Goal: Find specific fact: Find specific fact

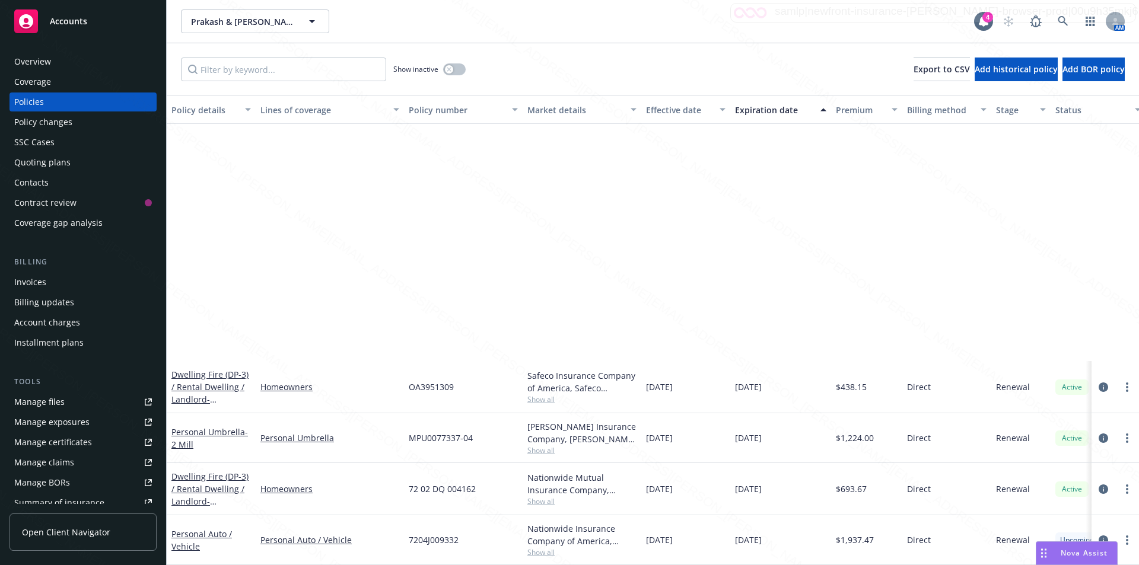
scroll to position [322, 0]
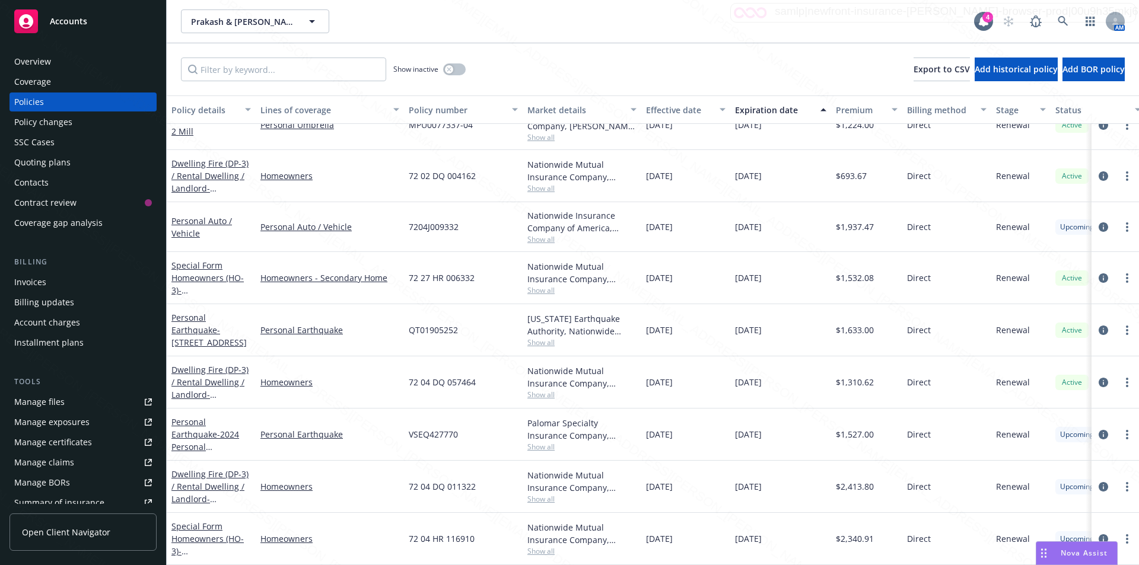
click at [40, 63] on div "Overview" at bounding box center [32, 61] width 37 height 19
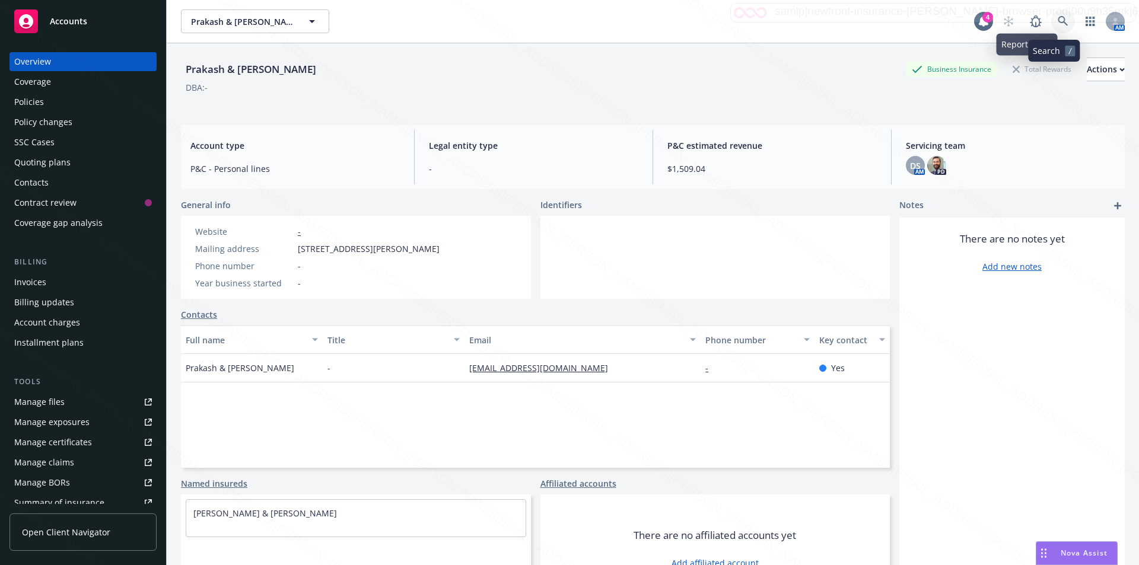
click at [1058, 18] on icon at bounding box center [1063, 21] width 11 height 11
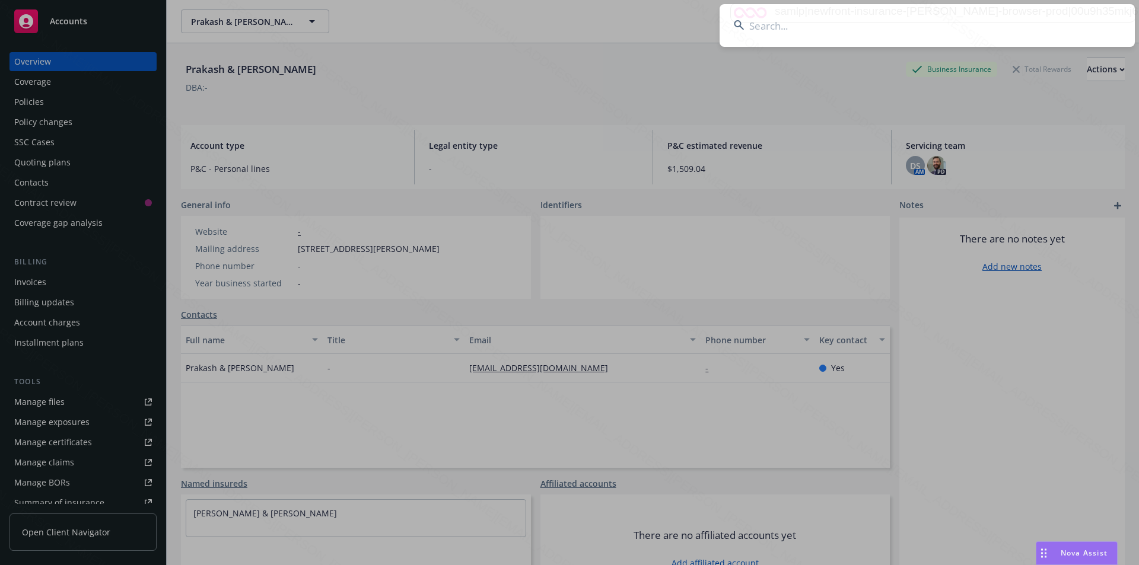
click at [891, 24] on input at bounding box center [927, 25] width 415 height 43
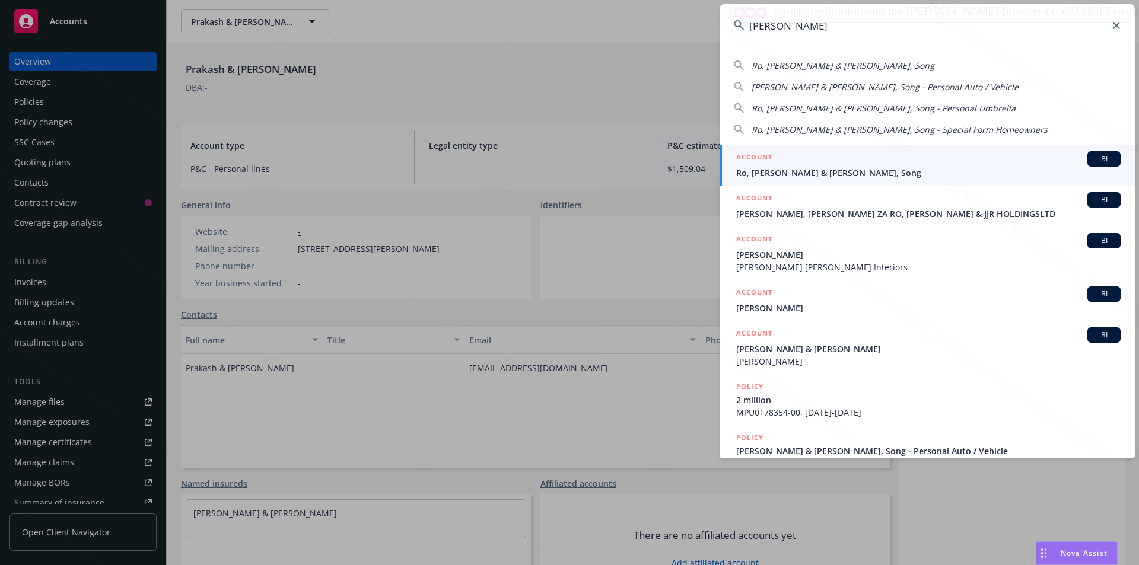
type input "[PERSON_NAME]"
click at [790, 173] on span "Ro, [PERSON_NAME] & [PERSON_NAME], Song" at bounding box center [928, 173] width 384 height 12
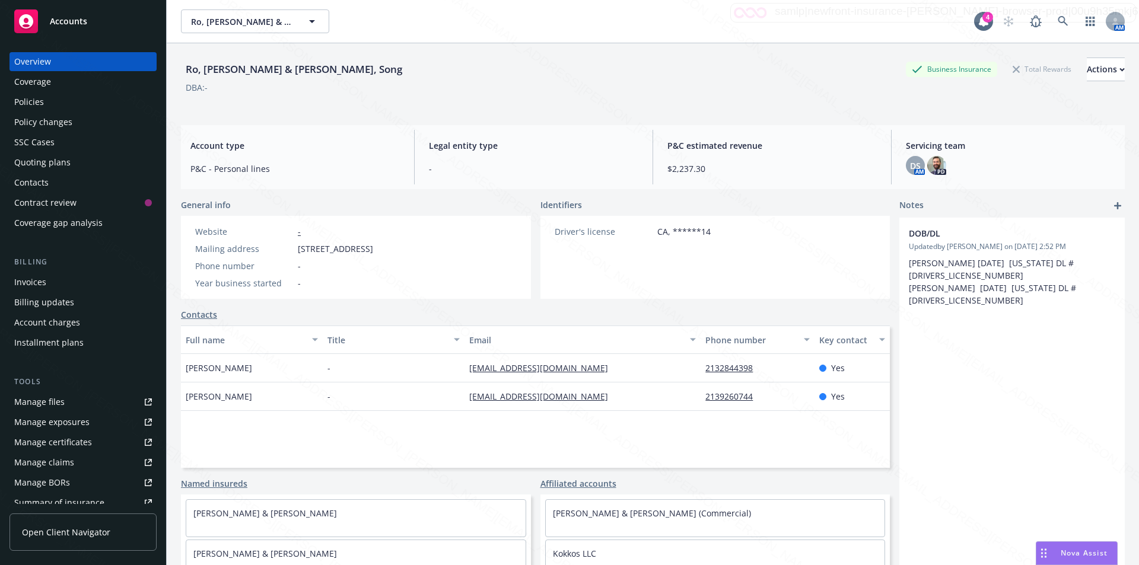
click at [27, 98] on div "Policies" at bounding box center [29, 102] width 30 height 19
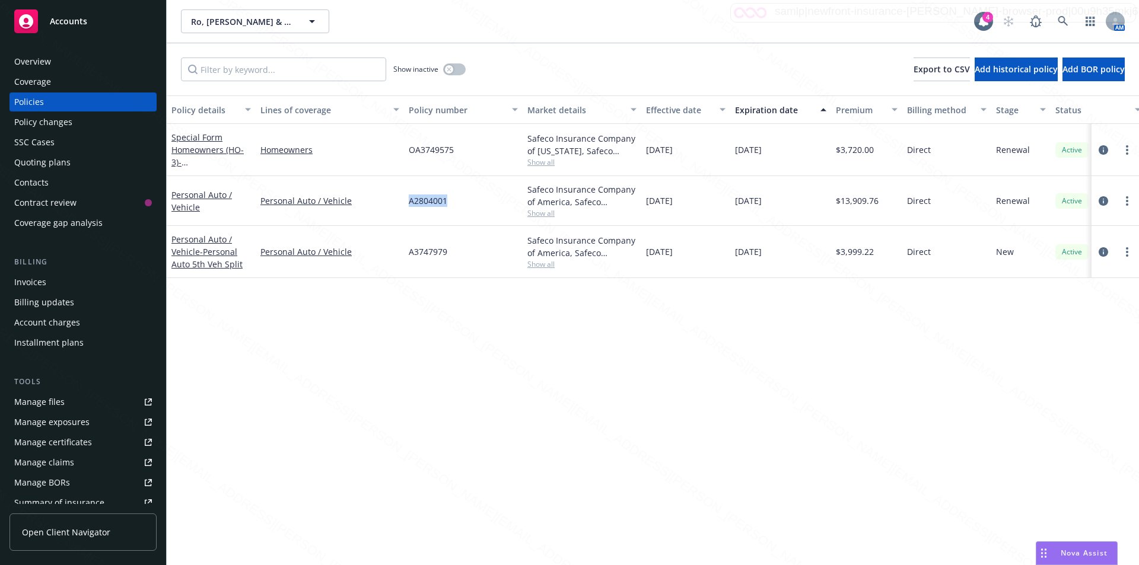
drag, startPoint x: 459, startPoint y: 202, endPoint x: 400, endPoint y: 197, distance: 58.9
click at [400, 197] on div "Personal Auto / Vehicle Personal Auto / Vehicle A2804001 Safeco Insurance Compa…" at bounding box center [739, 201] width 1145 height 50
copy div "A2804001"
click at [40, 60] on div "Overview" at bounding box center [32, 61] width 37 height 19
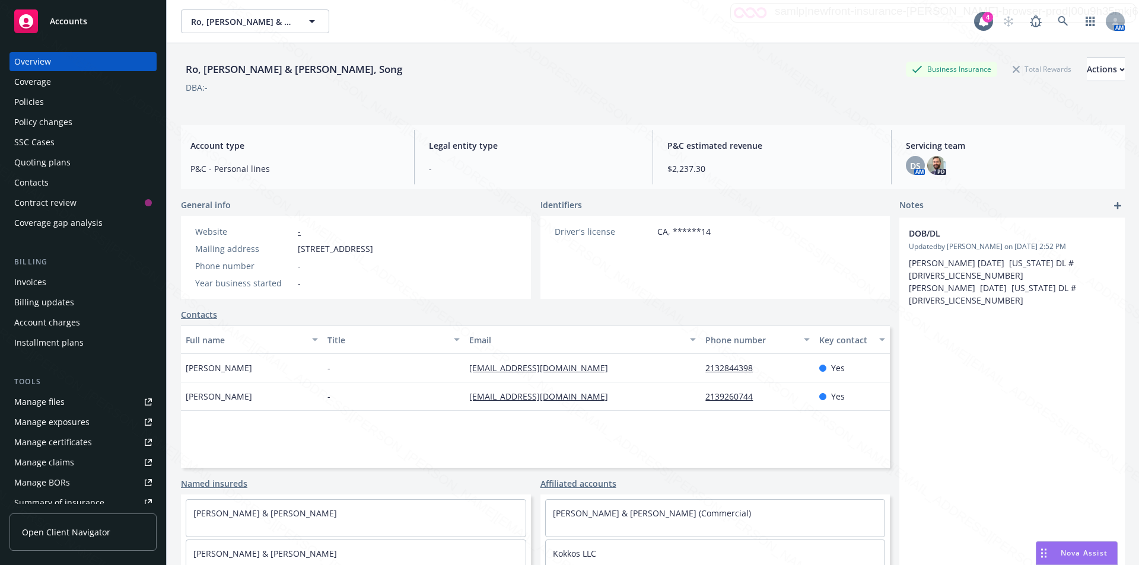
click at [33, 105] on div "Policies" at bounding box center [29, 102] width 30 height 19
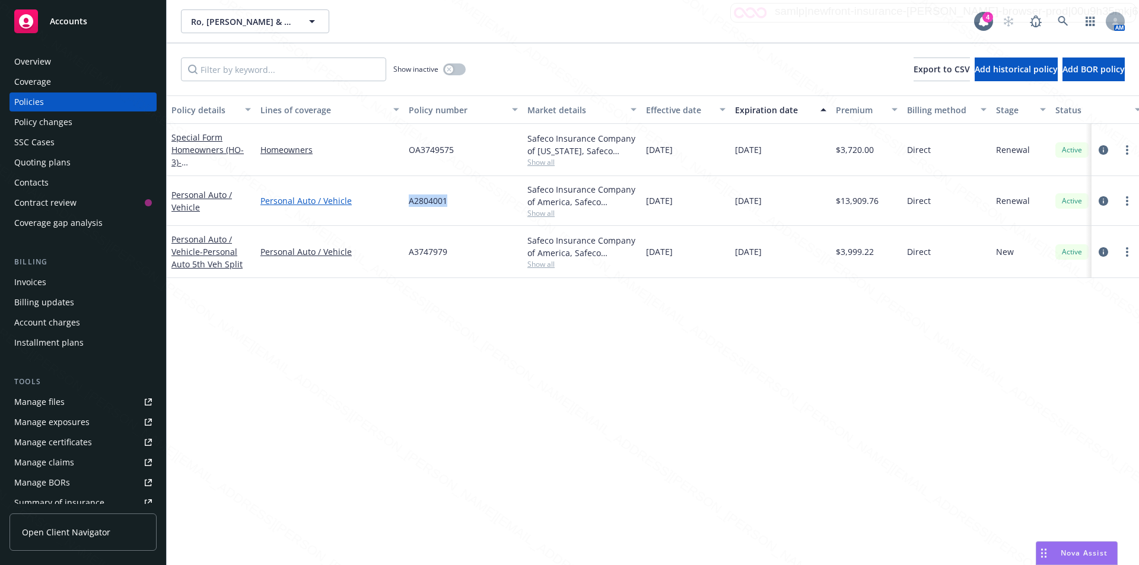
drag, startPoint x: 449, startPoint y: 201, endPoint x: 392, endPoint y: 199, distance: 56.4
click at [392, 199] on div "Personal Auto / Vehicle Personal Auto / Vehicle A2804001 Safeco Insurance Compa…" at bounding box center [739, 201] width 1145 height 50
copy div "A2804001"
click at [50, 61] on div "Overview" at bounding box center [32, 61] width 37 height 19
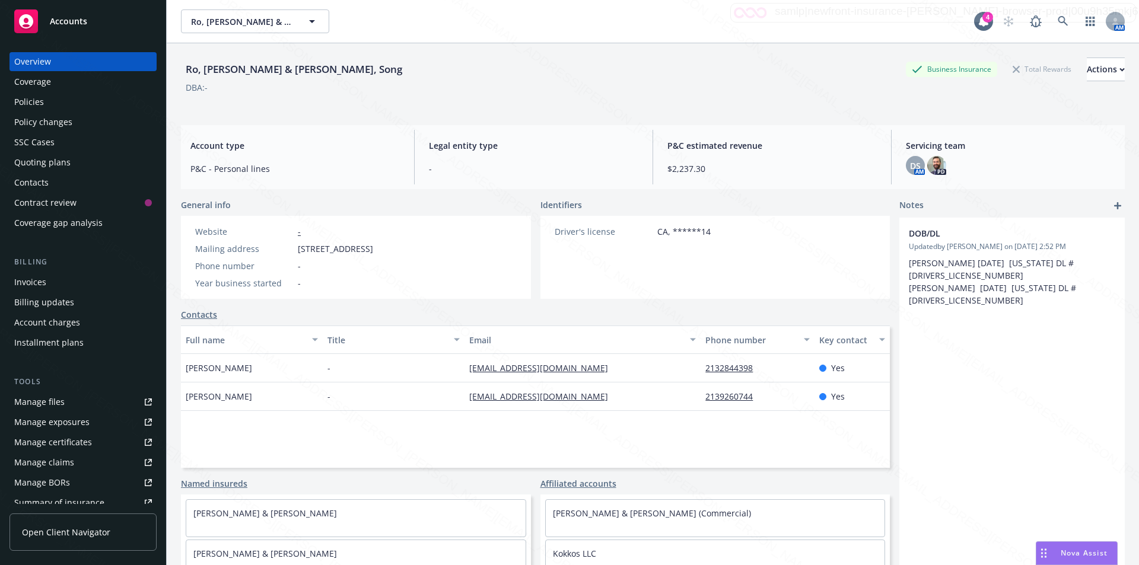
drag, startPoint x: 298, startPoint y: 250, endPoint x: 378, endPoint y: 250, distance: 79.5
click at [373, 250] on span "[STREET_ADDRESS]" at bounding box center [335, 249] width 75 height 12
copy span "[STREET_ADDRESS]"
drag, startPoint x: 384, startPoint y: 250, endPoint x: 453, endPoint y: 245, distance: 68.4
click at [373, 245] on span "[STREET_ADDRESS]" at bounding box center [335, 249] width 75 height 12
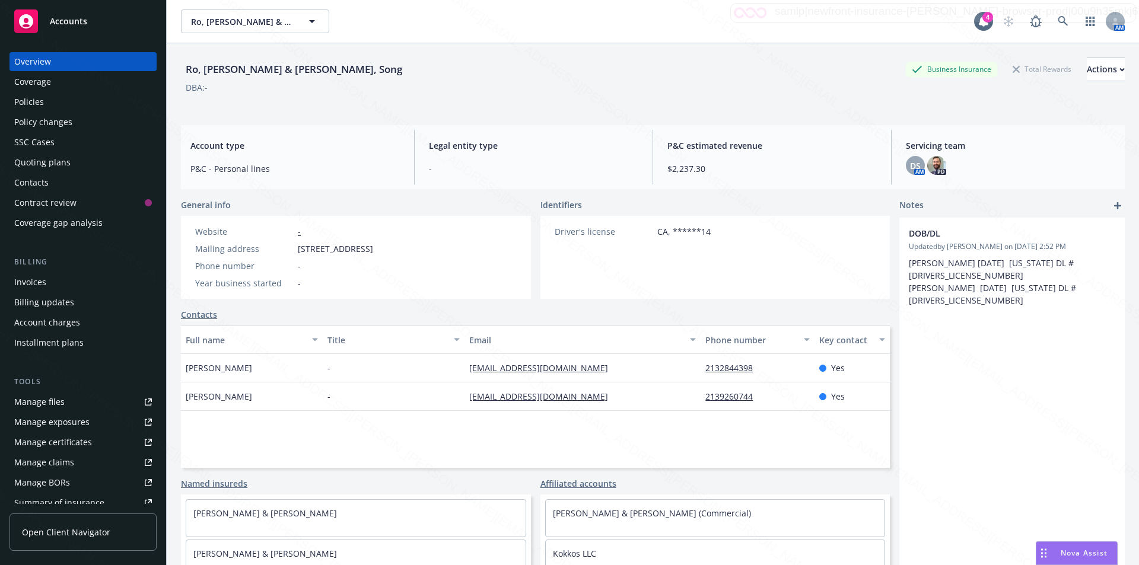
copy span "[GEOGRAPHIC_DATA]"
drag, startPoint x: 588, startPoint y: 402, endPoint x: 464, endPoint y: 397, distance: 124.1
click at [465, 397] on div "[EMAIL_ADDRESS][DOMAIN_NAME]" at bounding box center [583, 397] width 236 height 28
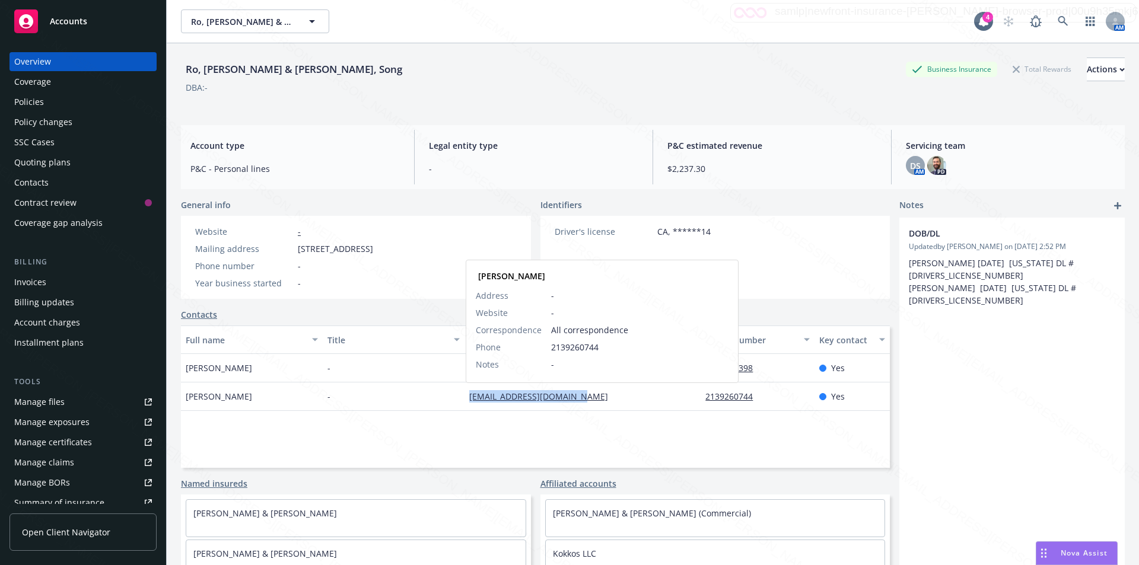
copy link "[EMAIL_ADDRESS][DOMAIN_NAME]"
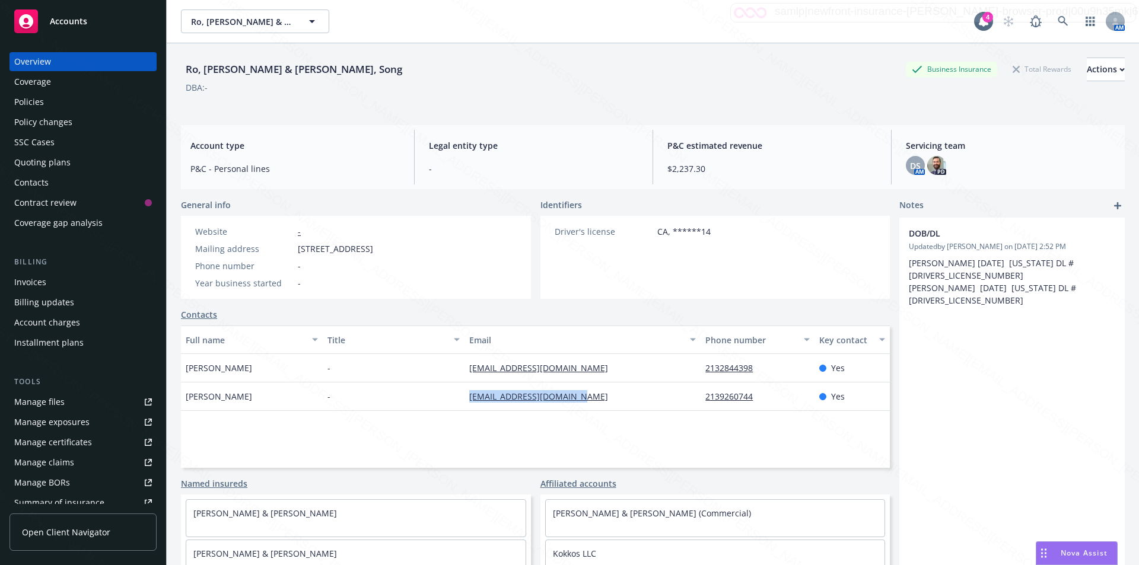
click at [688, 422] on div "Full name Title Email Phone number Key contact [PERSON_NAME] - [EMAIL_ADDRESS][…" at bounding box center [535, 397] width 709 height 142
drag, startPoint x: 690, startPoint y: 397, endPoint x: 751, endPoint y: 392, distance: 60.7
click at [751, 392] on div "[PERSON_NAME] - [EMAIL_ADDRESS][DOMAIN_NAME] 2139260744 Yes" at bounding box center [535, 397] width 709 height 28
click at [38, 97] on div "Policies" at bounding box center [29, 102] width 30 height 19
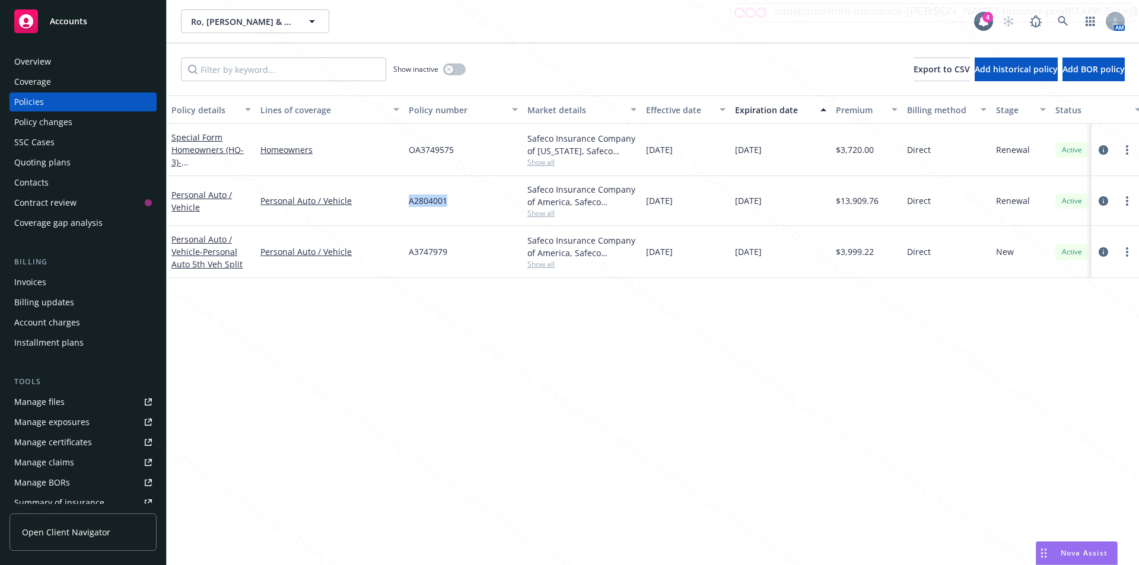
drag, startPoint x: 454, startPoint y: 204, endPoint x: 414, endPoint y: 205, distance: 40.4
click at [402, 207] on div "Personal Auto / Vehicle Personal Auto / Vehicle A2804001 Safeco Insurance Compa…" at bounding box center [739, 201] width 1145 height 50
copy div "A2804001"
click at [879, 257] on div "$3,999.22" at bounding box center [866, 252] width 71 height 52
click at [1107, 247] on icon "circleInformation" at bounding box center [1103, 251] width 9 height 9
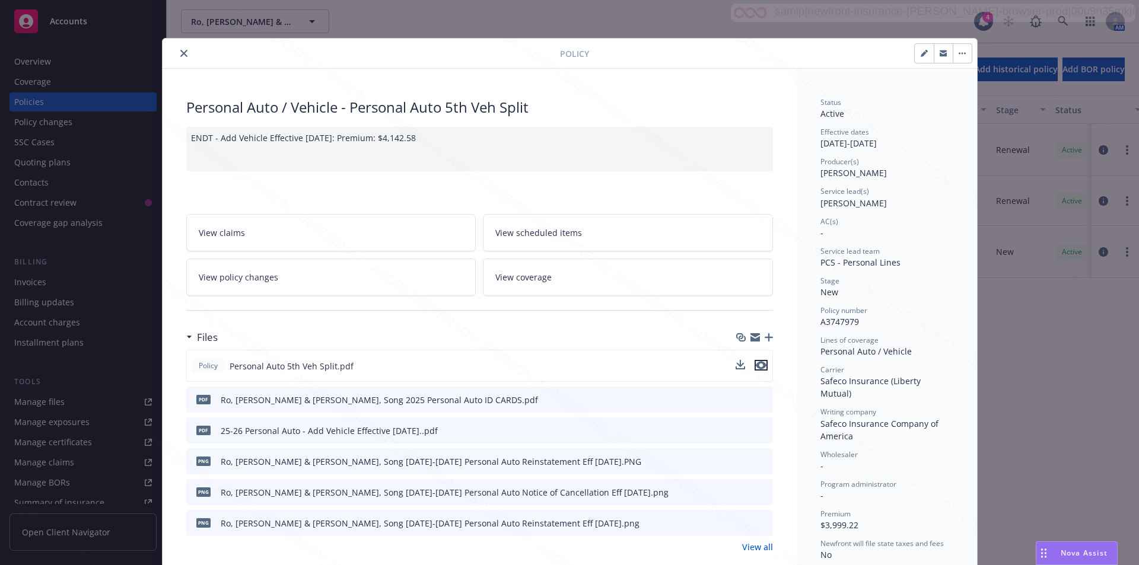
click at [757, 366] on icon "preview file" at bounding box center [761, 365] width 11 height 8
click at [180, 54] on icon "close" at bounding box center [183, 53] width 7 height 7
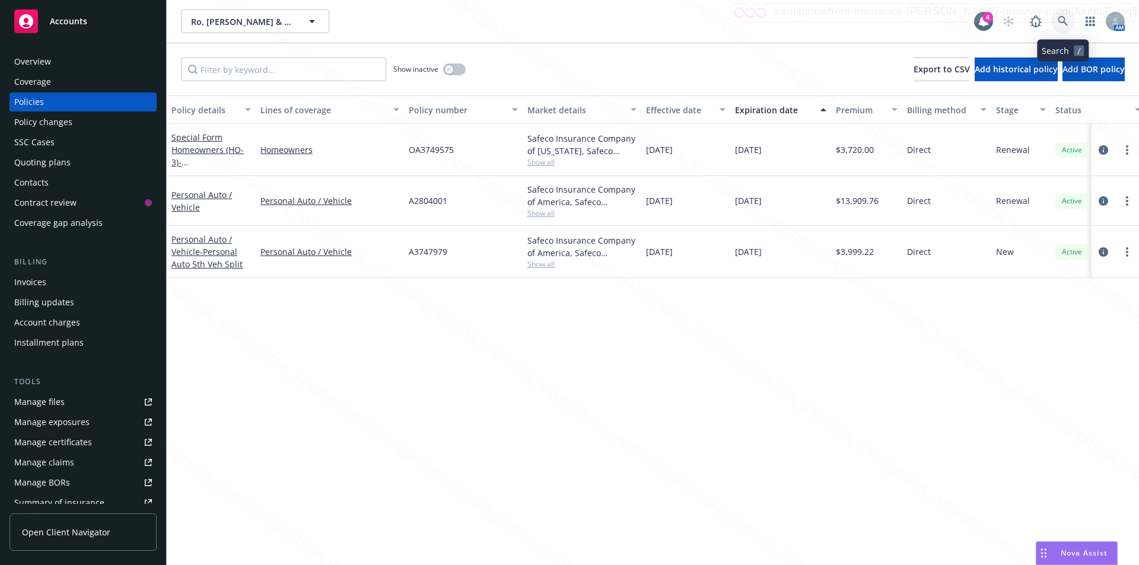
click at [1059, 23] on icon at bounding box center [1063, 21] width 11 height 11
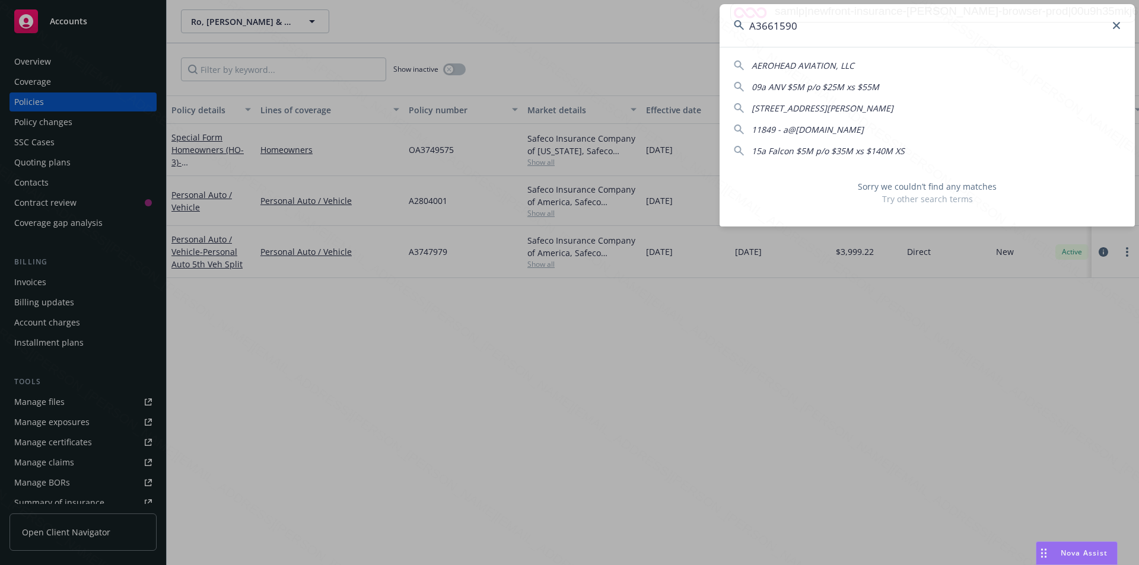
click at [808, 27] on input "A3661590" at bounding box center [927, 25] width 415 height 43
type input "A3661590"
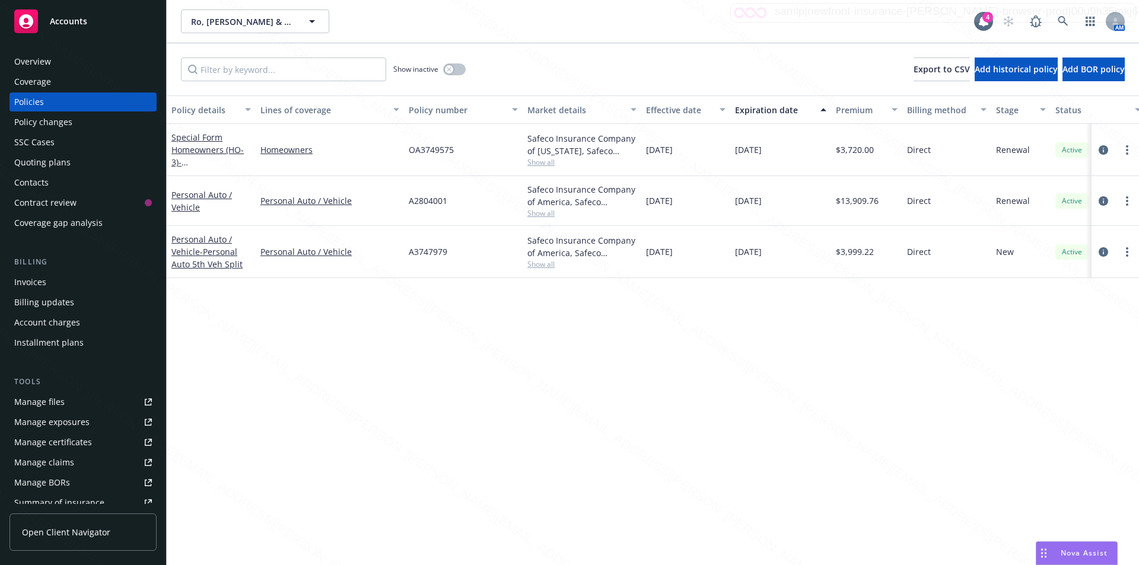
click at [46, 60] on div "Overview" at bounding box center [32, 61] width 37 height 19
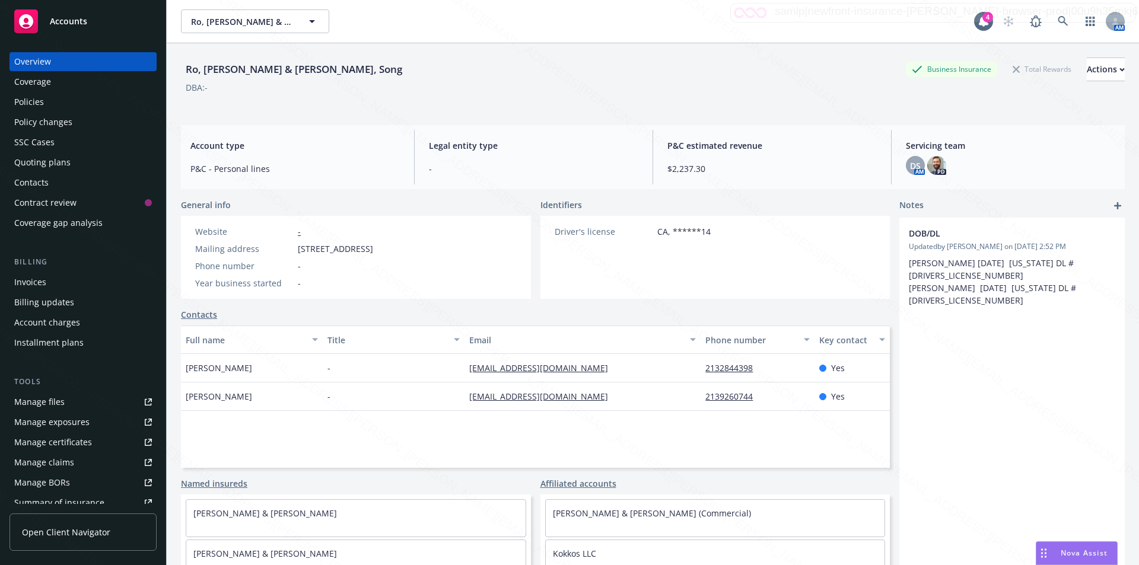
click at [723, 80] on div "Ro, [PERSON_NAME] & [PERSON_NAME], Song Business Insurance Total Rewards Actions" at bounding box center [653, 70] width 944 height 24
